Goal: Information Seeking & Learning: Learn about a topic

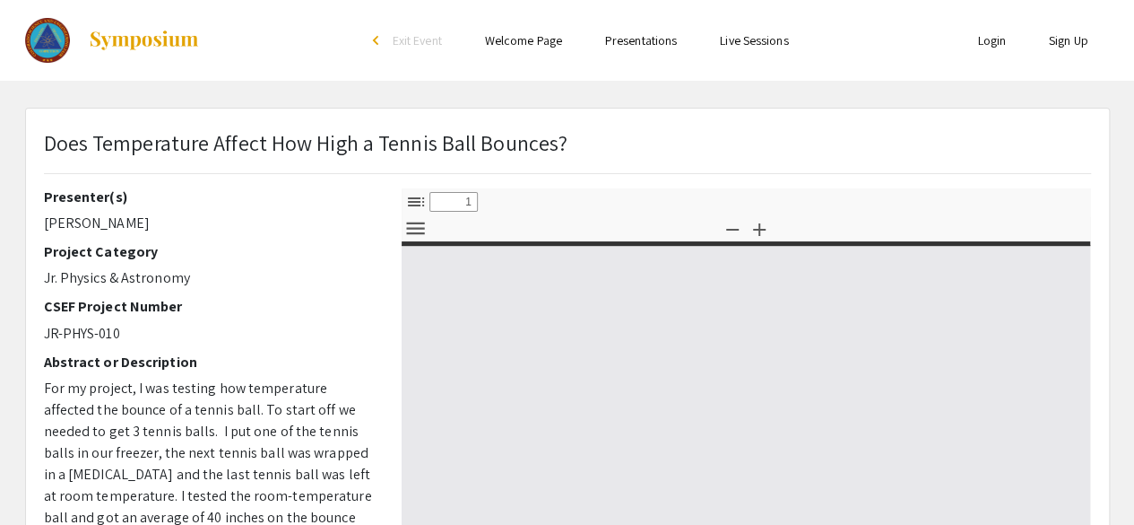
scroll to position [395, 0]
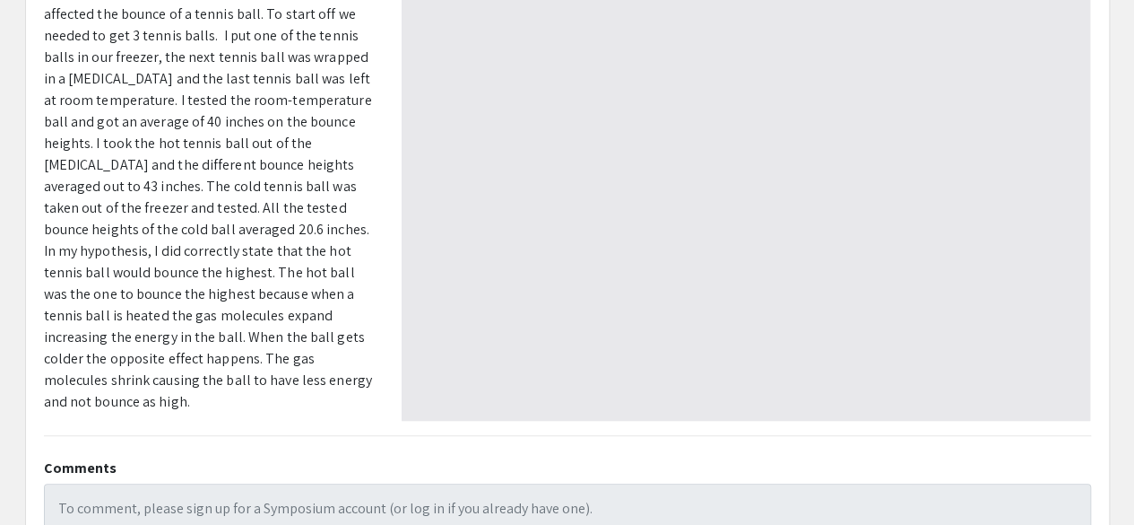
select select "custom"
type input "0"
select select "custom"
type input "1"
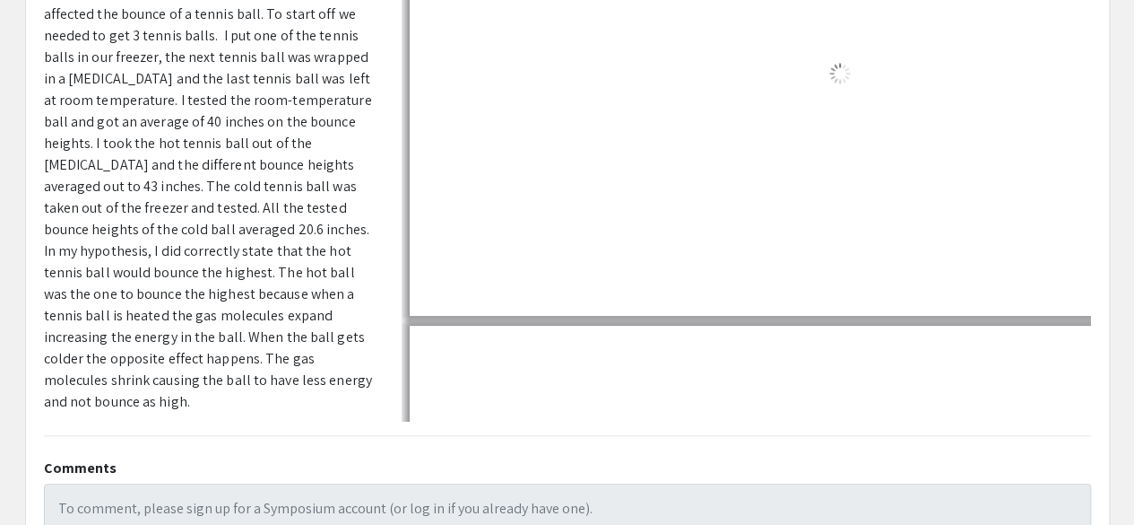
select select "auto"
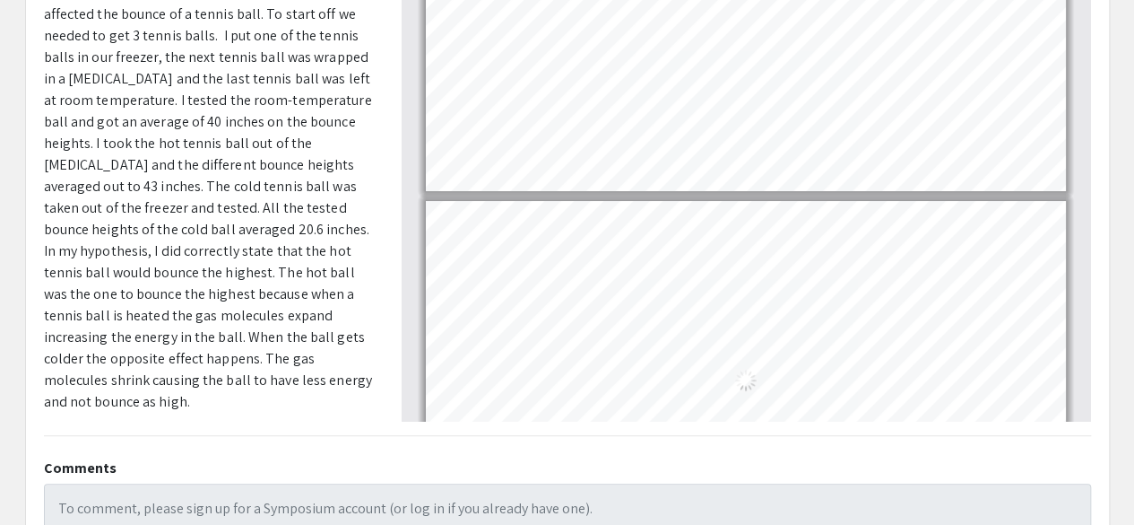
scroll to position [2, 0]
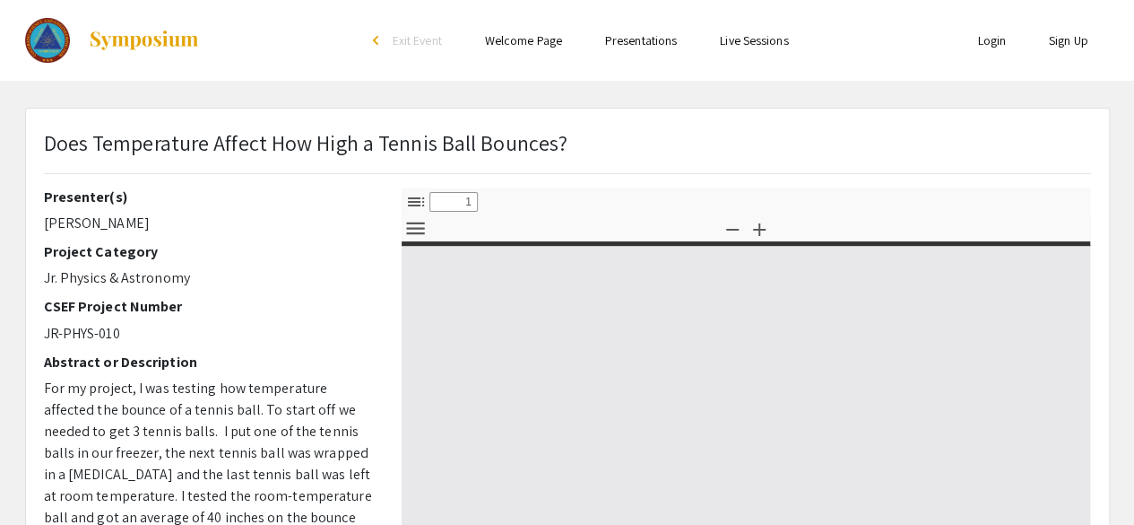
select select "custom"
type input "0"
select select "custom"
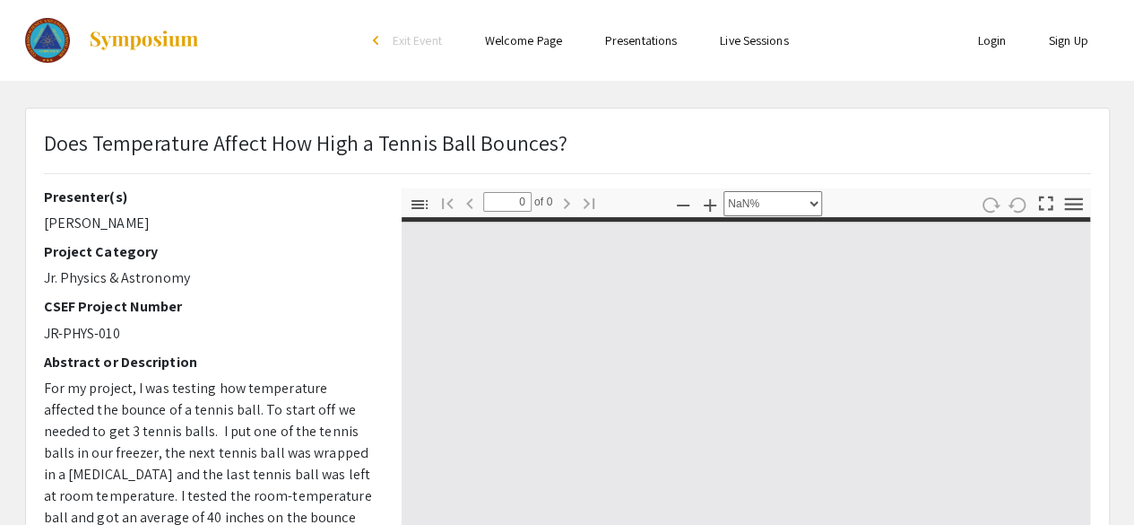
type input "1"
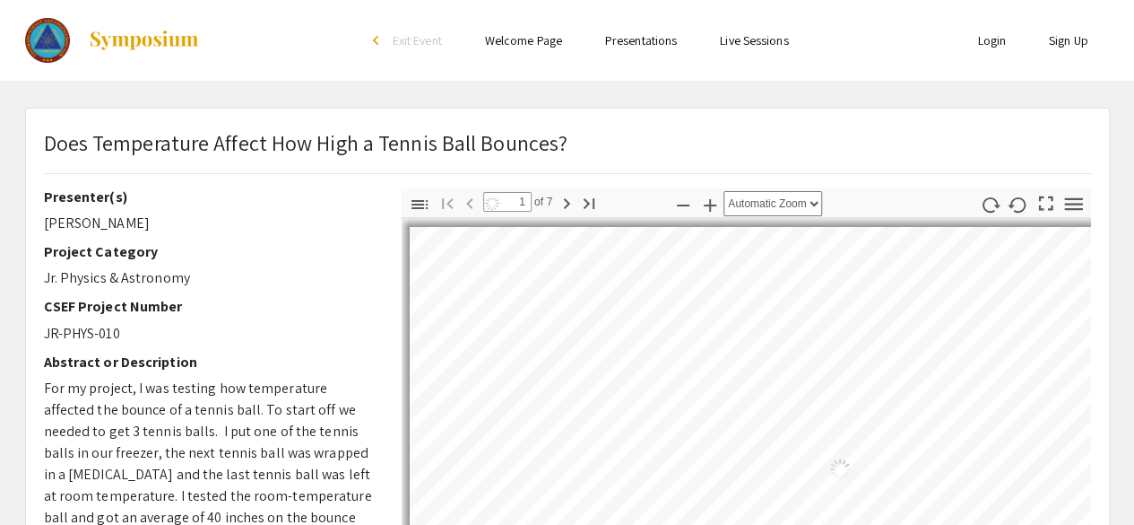
select select "auto"
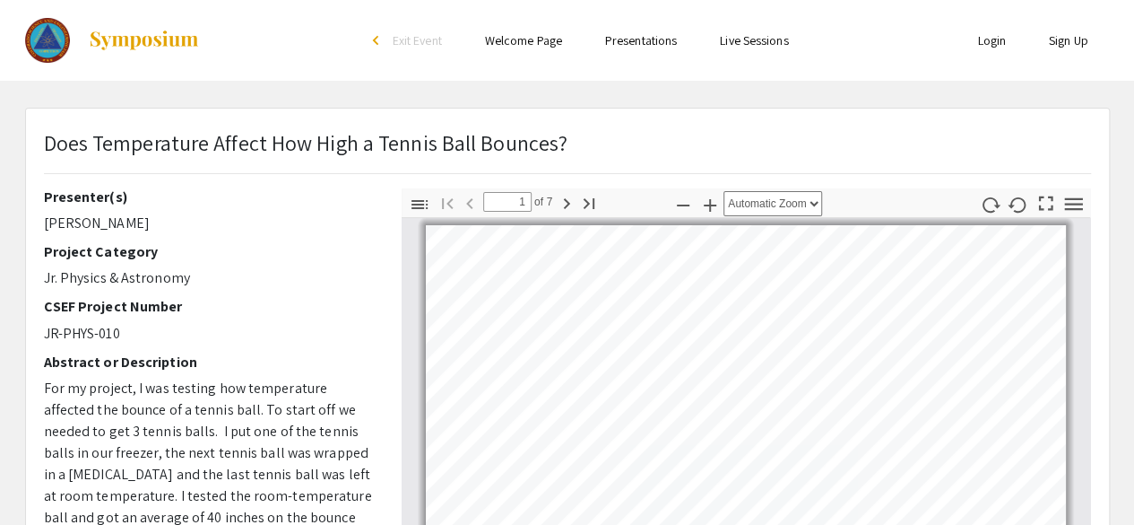
scroll to position [395, 0]
